Goal: Transaction & Acquisition: Purchase product/service

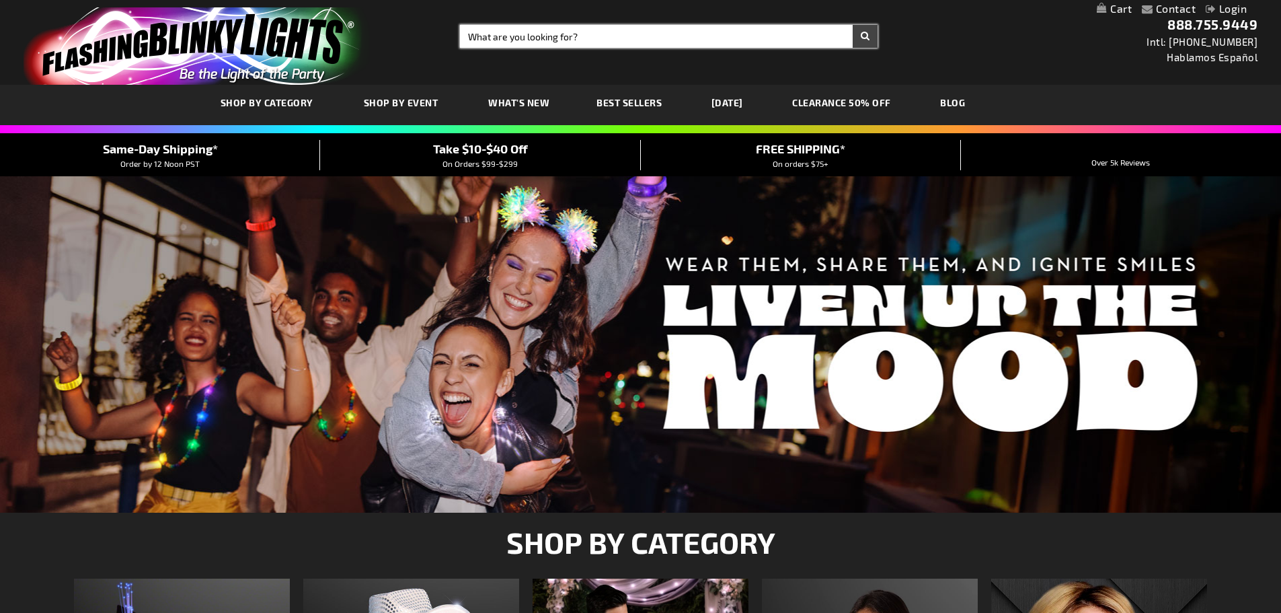
click at [517, 34] on input "Search" at bounding box center [669, 36] width 418 height 23
type input "12462"
click at [853, 25] on button "Search" at bounding box center [865, 36] width 25 height 23
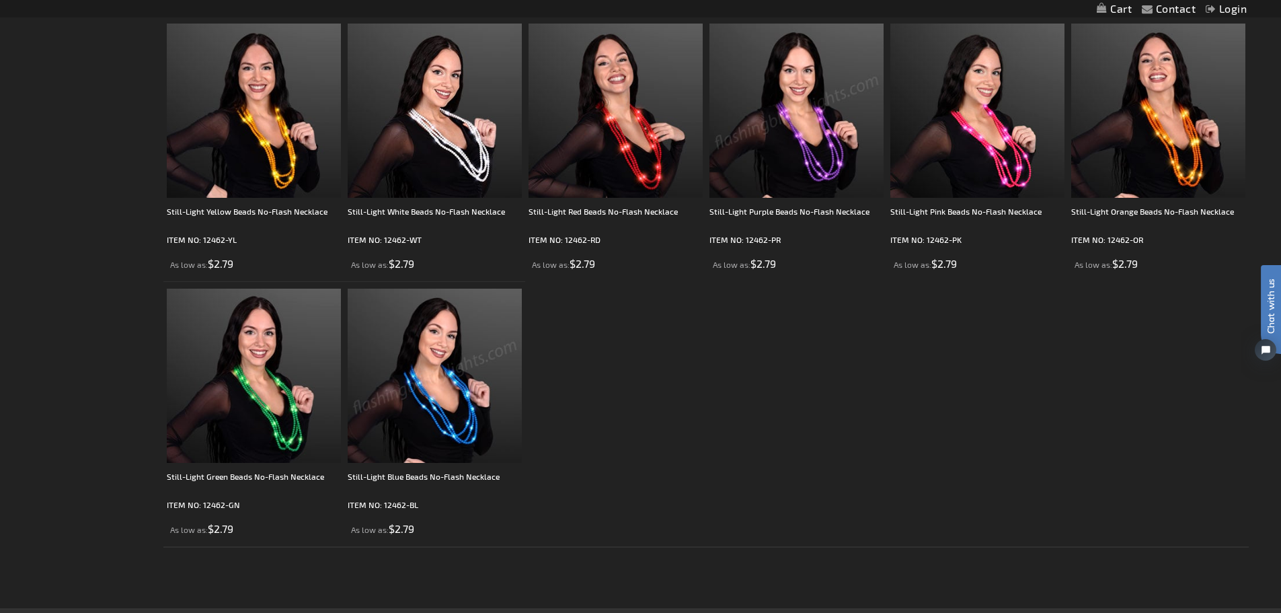
click at [434, 373] on img at bounding box center [435, 376] width 174 height 174
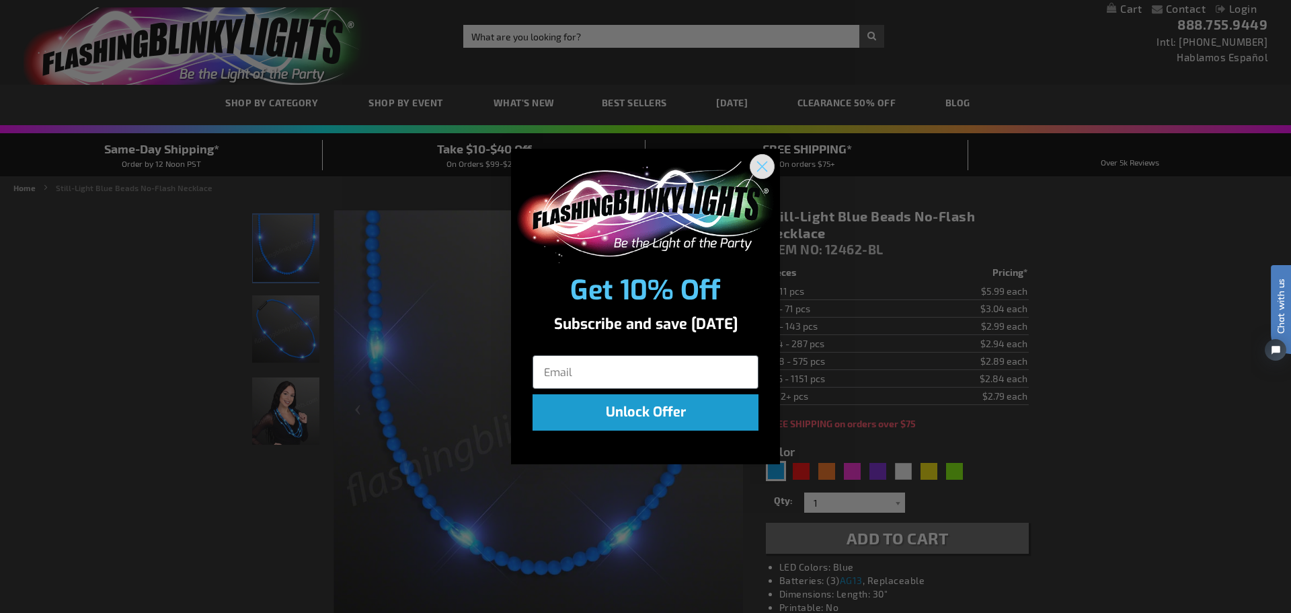
click at [761, 167] on icon "Close dialog" at bounding box center [762, 166] width 9 height 9
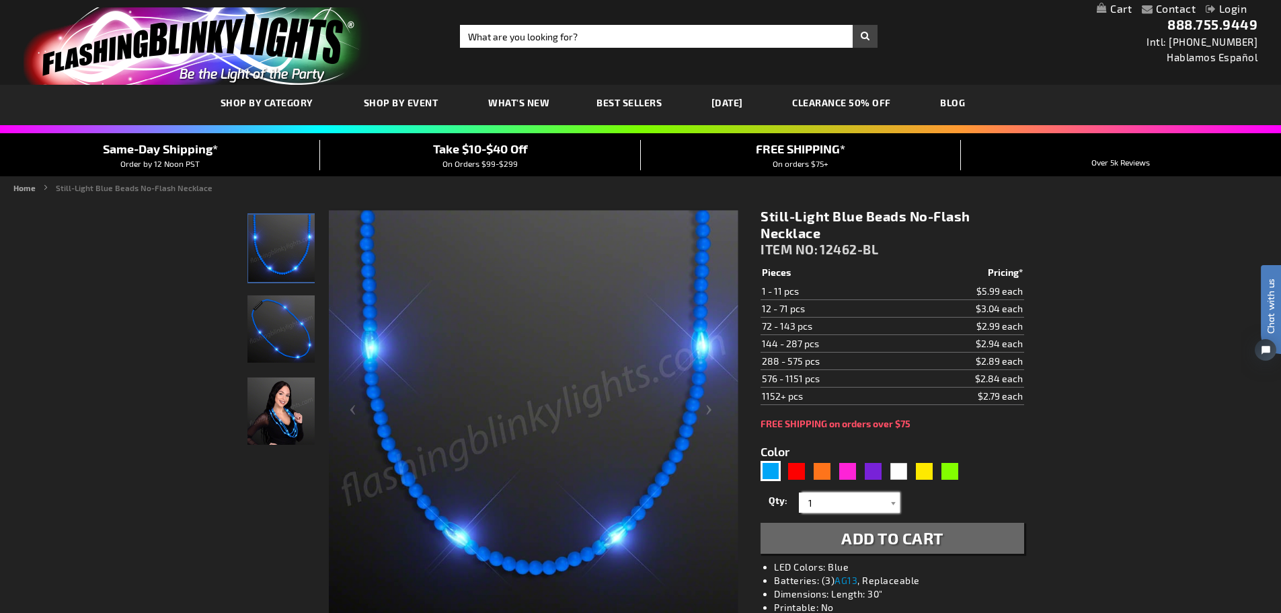
click at [880, 505] on input "1" at bounding box center [851, 502] width 98 height 20
click at [893, 504] on div at bounding box center [892, 502] width 13 height 20
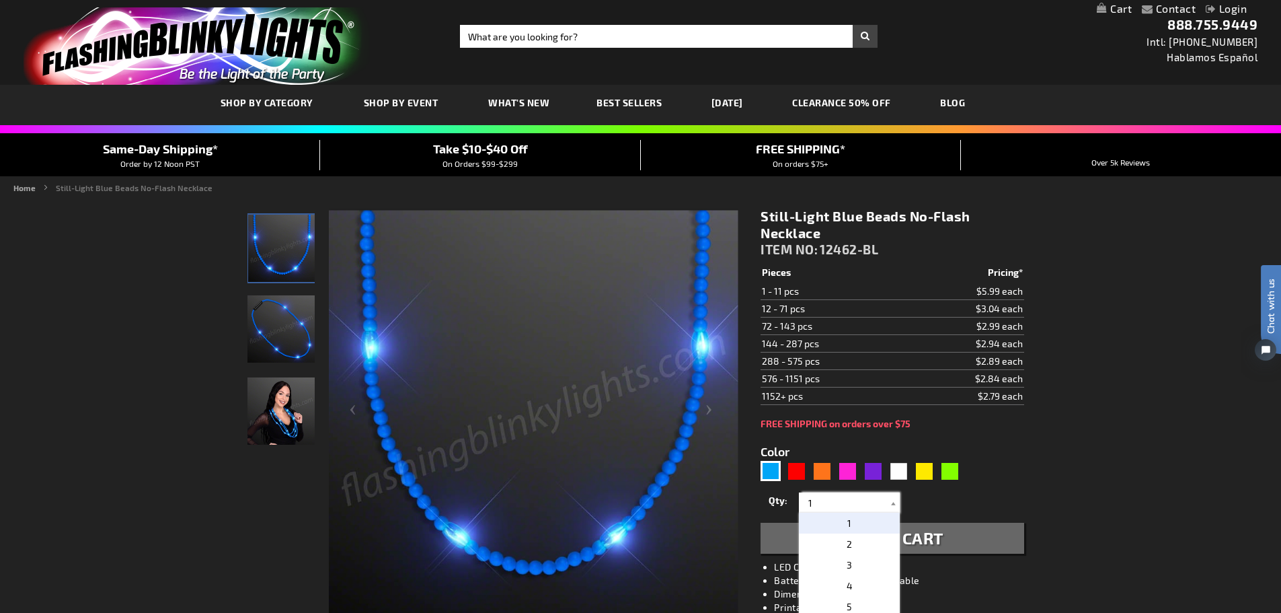
click at [845, 502] on input "1" at bounding box center [851, 502] width 98 height 20
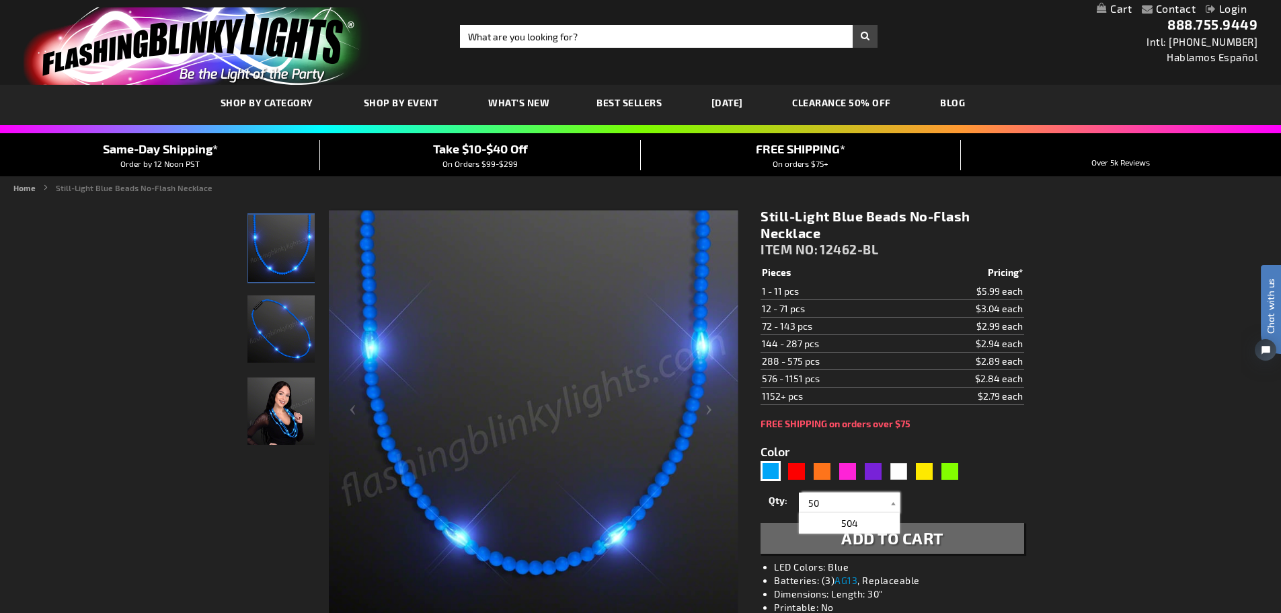
type input "50"
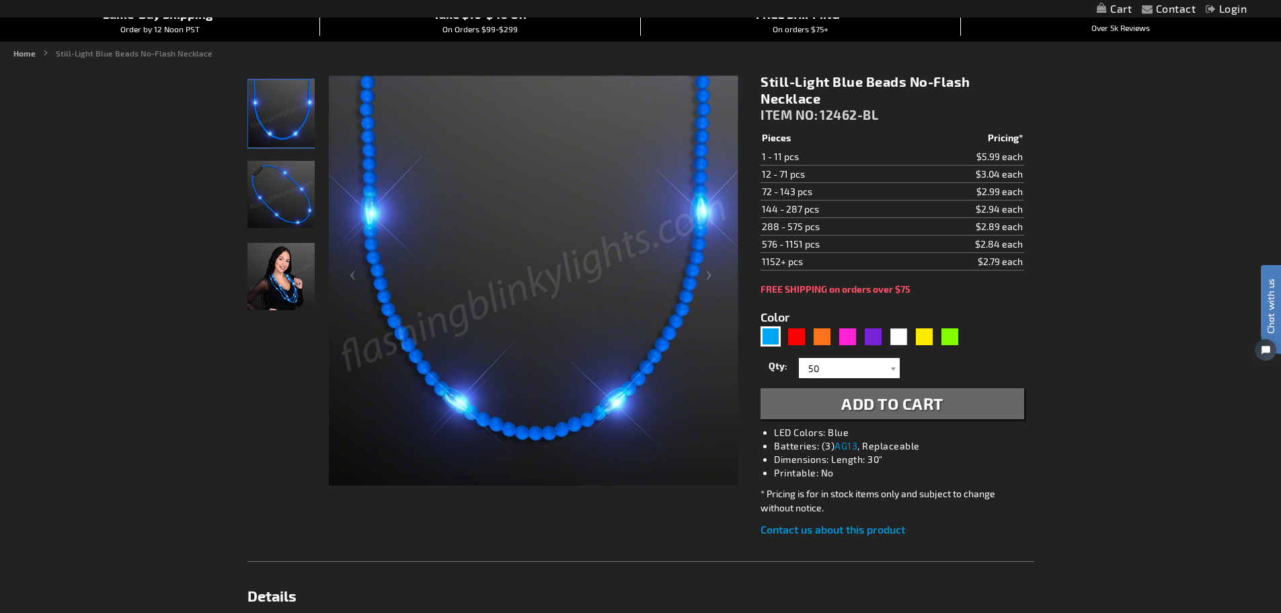
click at [899, 404] on span "Add to Cart" at bounding box center [892, 403] width 102 height 20
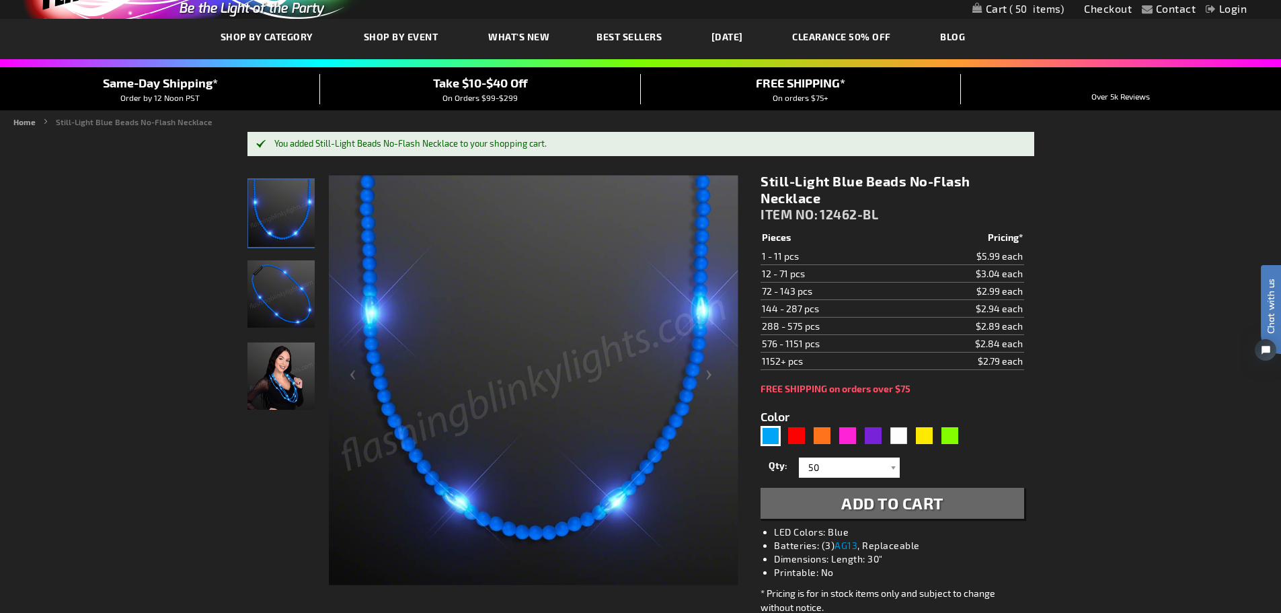
scroll to position [0, 0]
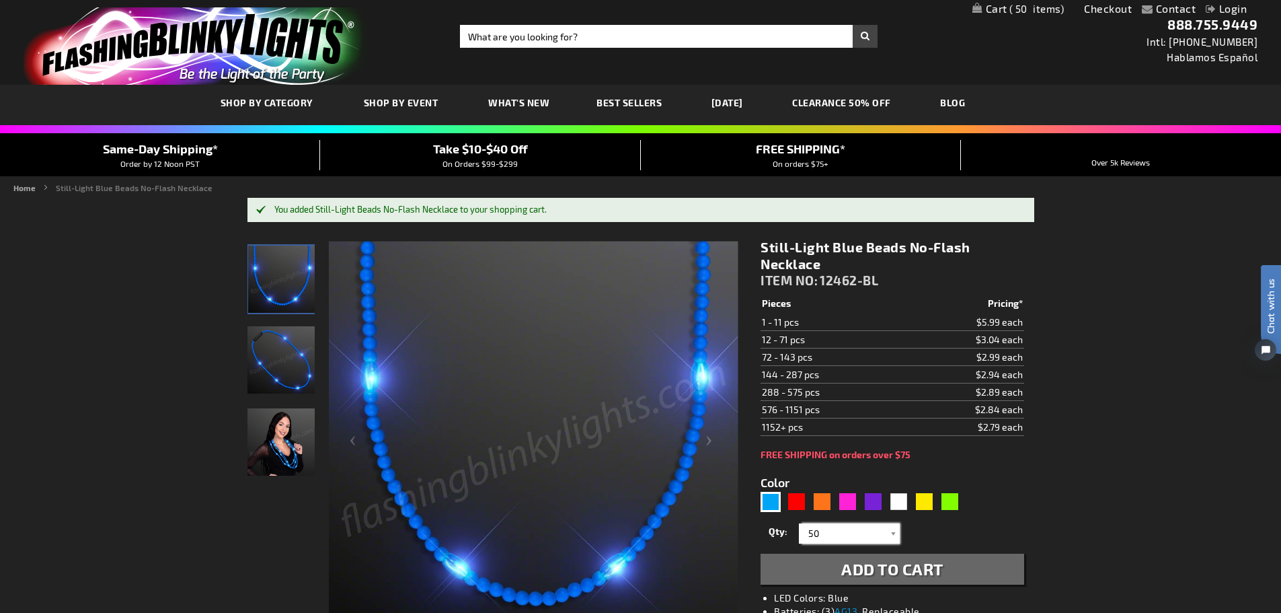
click at [849, 533] on input "50" at bounding box center [851, 533] width 98 height 20
click at [1026, 10] on span "50" at bounding box center [1036, 9] width 55 height 12
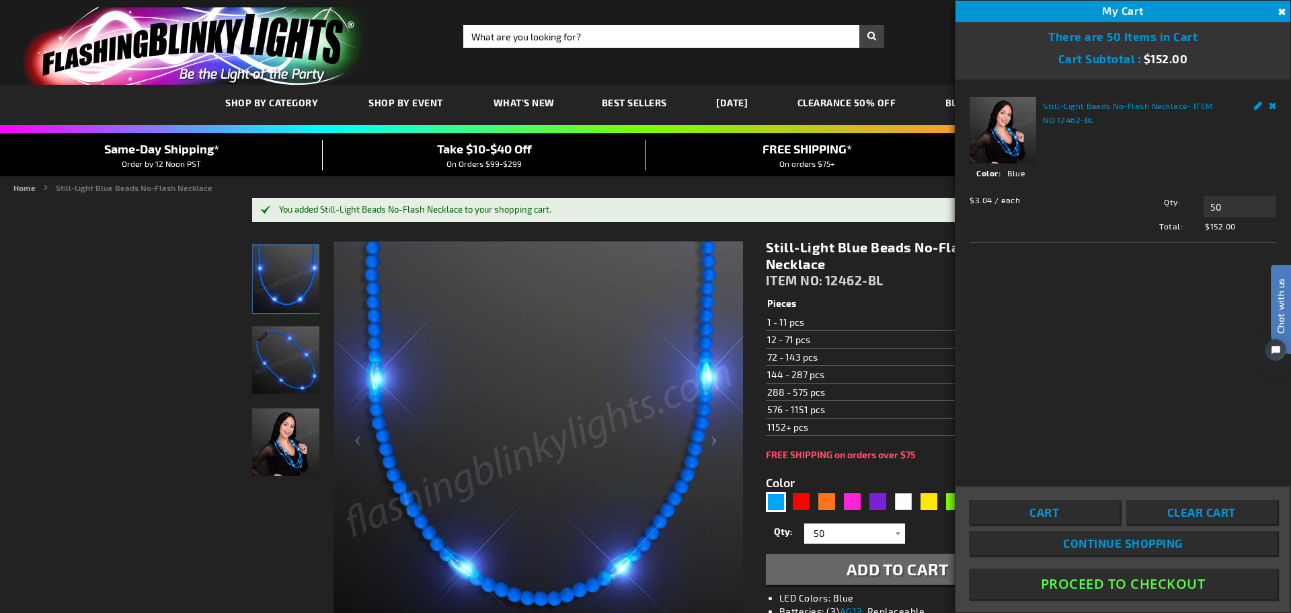
click at [1209, 512] on span "Clear Cart" at bounding box center [1202, 511] width 69 height 13
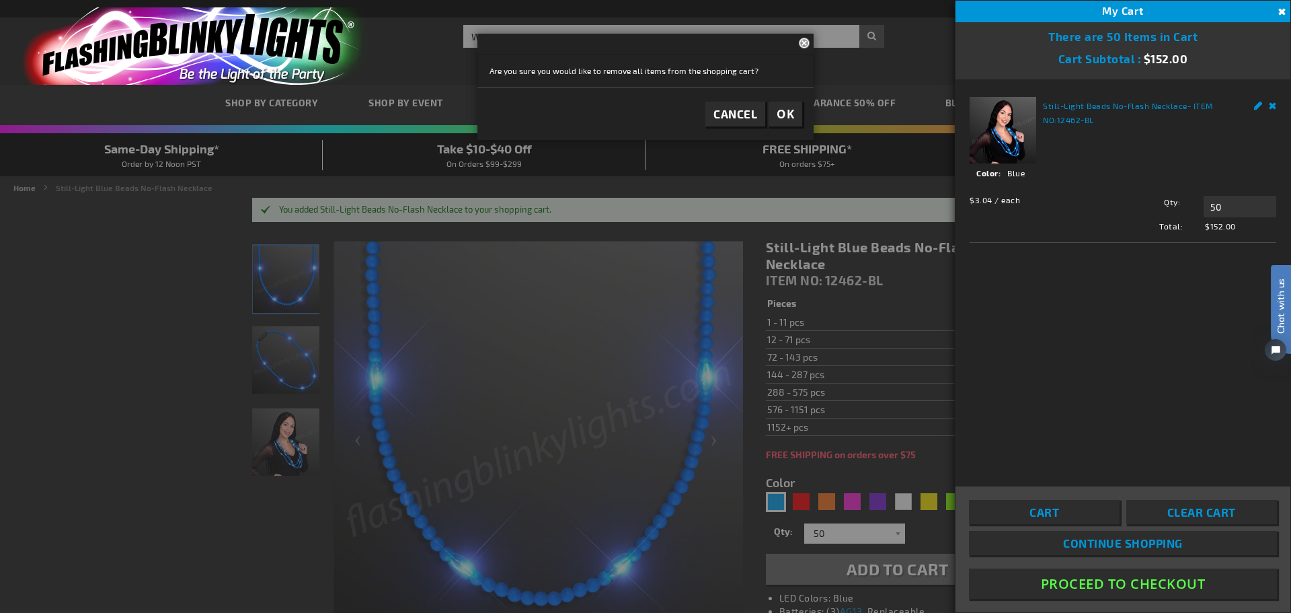
click at [785, 111] on span "OK" at bounding box center [785, 113] width 17 height 15
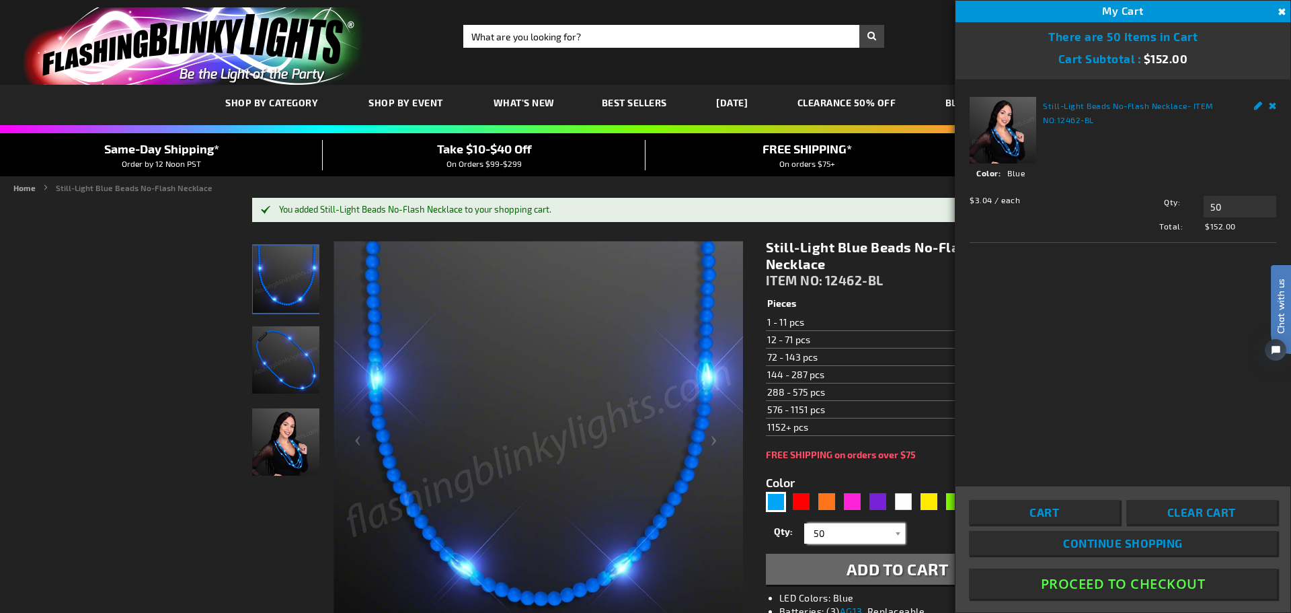
click at [866, 533] on input "50" at bounding box center [857, 533] width 98 height 20
type input "100"
click at [879, 568] on span "Add to Cart" at bounding box center [898, 569] width 102 height 20
